Goal: Find specific page/section: Find specific page/section

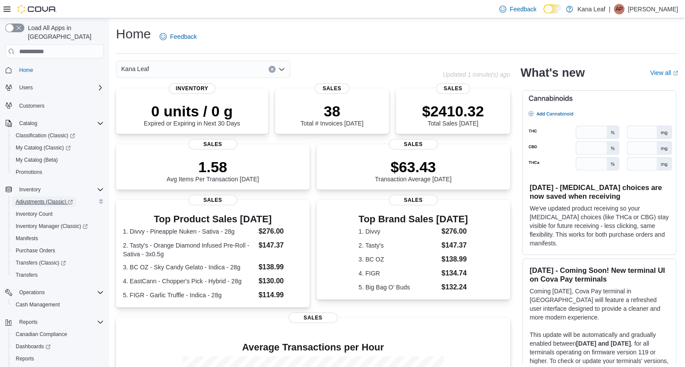
click at [71, 200] on icon "Complex example" at bounding box center [70, 202] width 4 height 4
